Goal: Information Seeking & Learning: Compare options

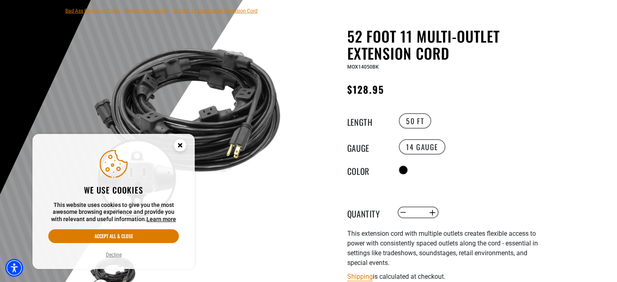
scroll to position [81, 0]
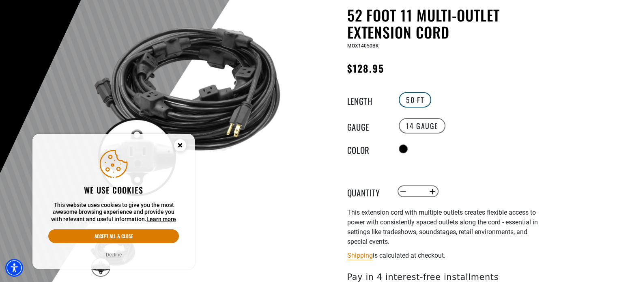
click at [418, 97] on label "50 FT" at bounding box center [415, 99] width 32 height 15
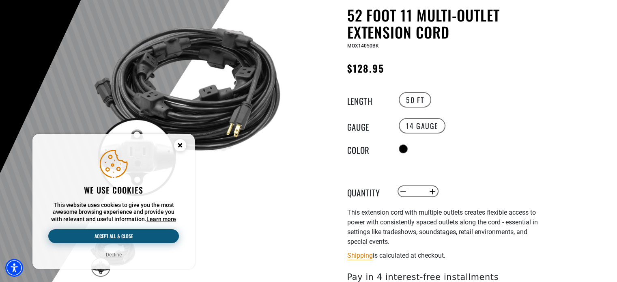
click at [118, 240] on button "Accept all & close" at bounding box center [113, 236] width 131 height 14
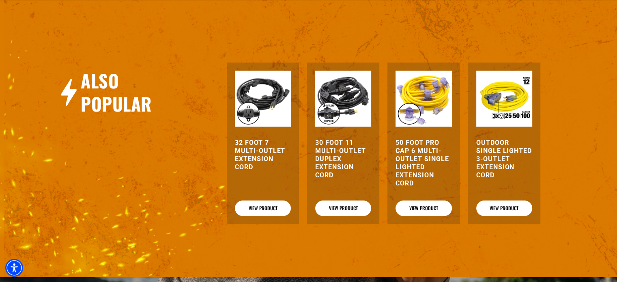
scroll to position [852, 0]
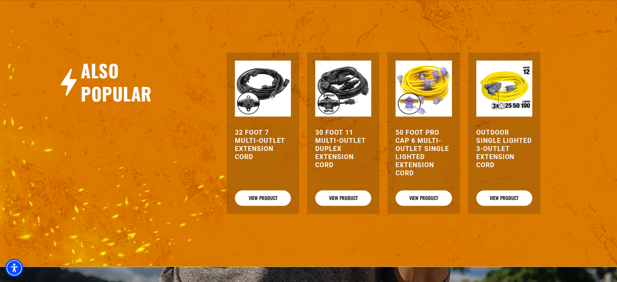
click at [258, 138] on h3 "32 Foot 7 Multi-Outlet Extension Cord" at bounding box center [263, 145] width 56 height 32
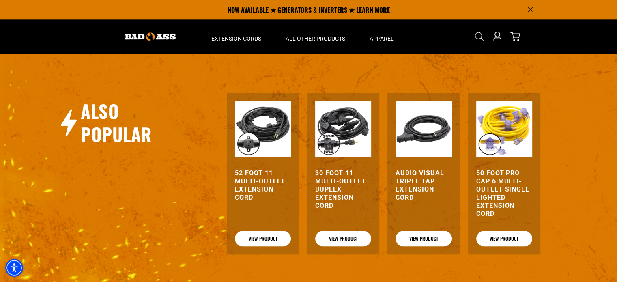
scroll to position [812, 0]
click at [337, 185] on h3 "30 Foot 11 Multi-Outlet Duplex Extension Cord" at bounding box center [343, 189] width 56 height 41
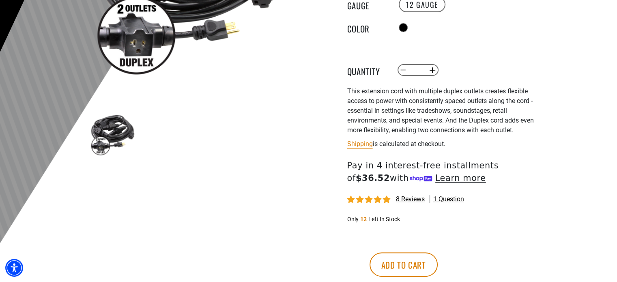
scroll to position [203, 0]
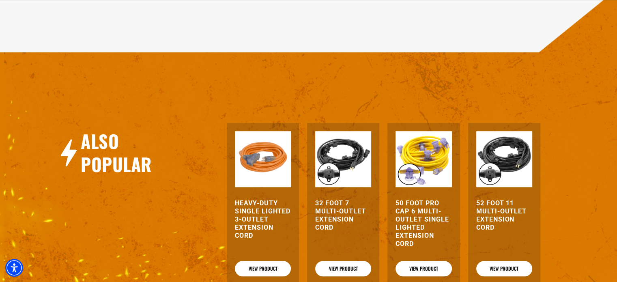
scroll to position [812, 0]
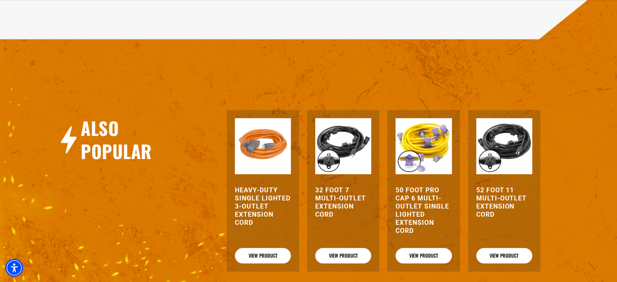
click at [500, 189] on h3 "52 Foot 11 Multi-Outlet Extension Cord" at bounding box center [505, 202] width 56 height 32
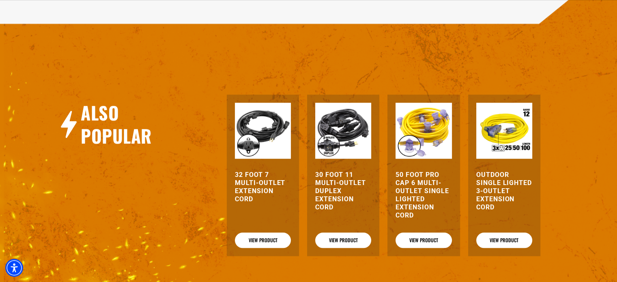
scroll to position [812, 0]
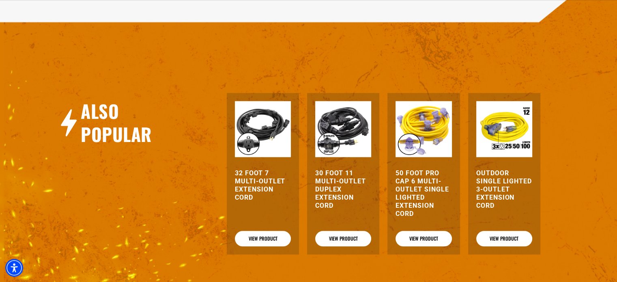
click at [500, 187] on h3 "Outdoor Single Lighted 3-Outlet Extension Cord" at bounding box center [505, 189] width 56 height 41
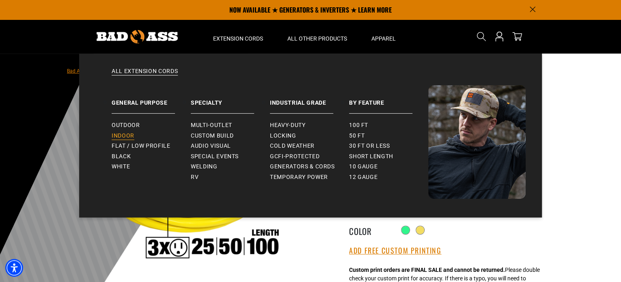
click at [130, 133] on span "Indoor" at bounding box center [123, 135] width 23 height 7
click at [116, 125] on span "Outdoor" at bounding box center [126, 125] width 28 height 7
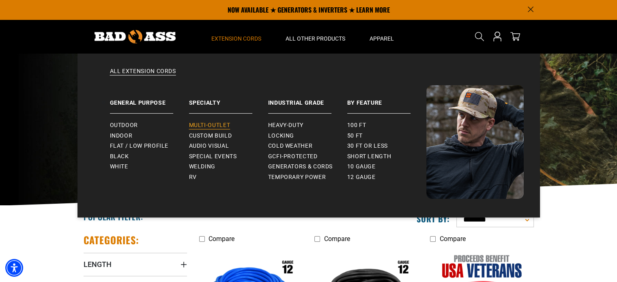
click at [206, 125] on span "Multi-Outlet" at bounding box center [209, 125] width 41 height 7
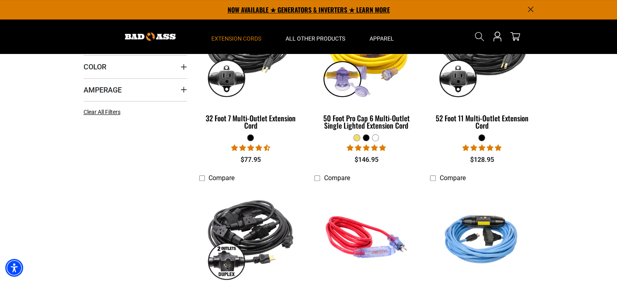
scroll to position [244, 0]
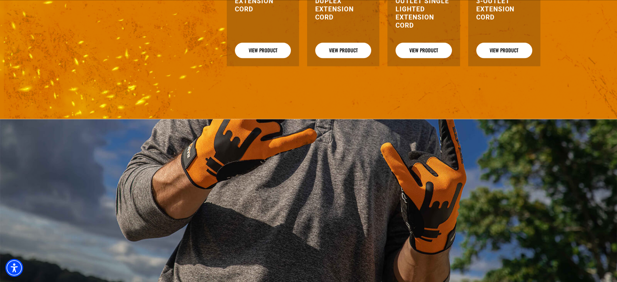
scroll to position [1003, 0]
